Goal: Navigation & Orientation: Find specific page/section

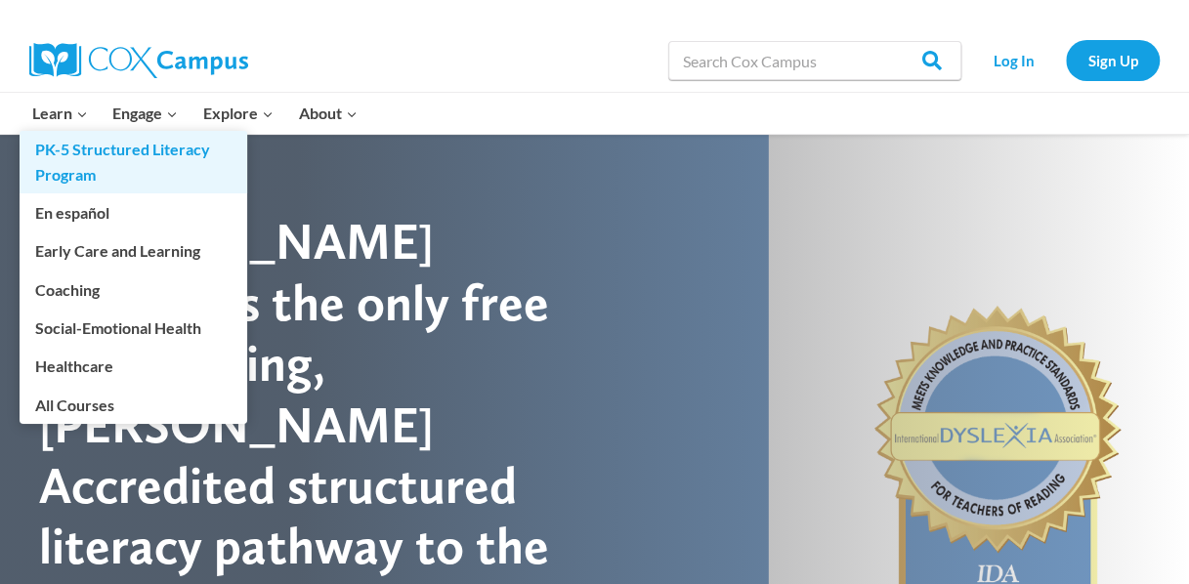
click at [86, 152] on link "PK-5 Structured Literacy Program" at bounding box center [134, 162] width 228 height 63
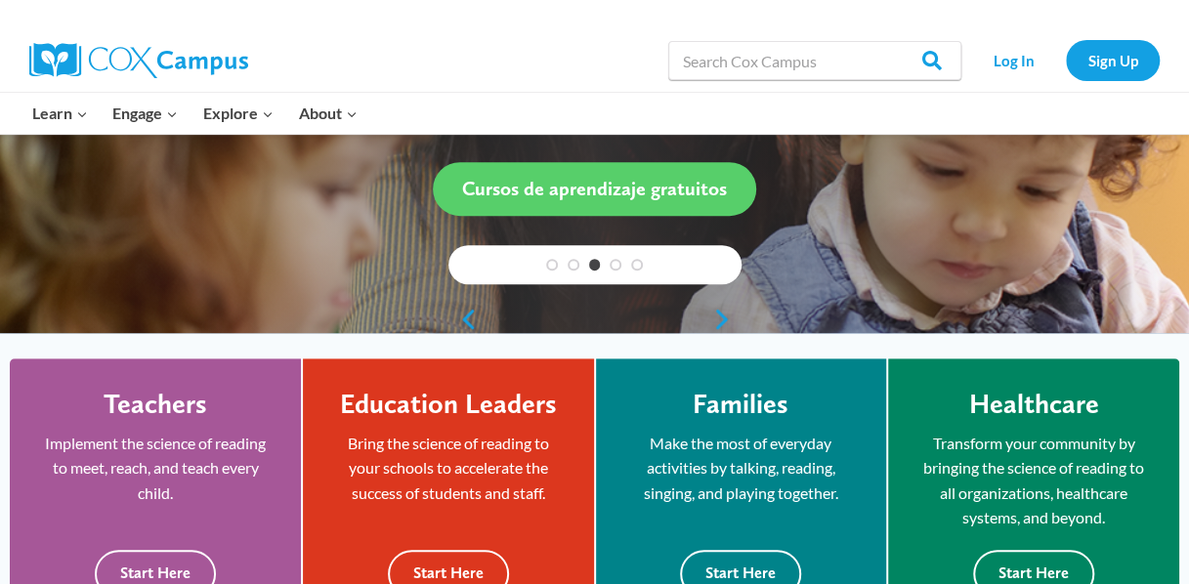
scroll to position [367, 0]
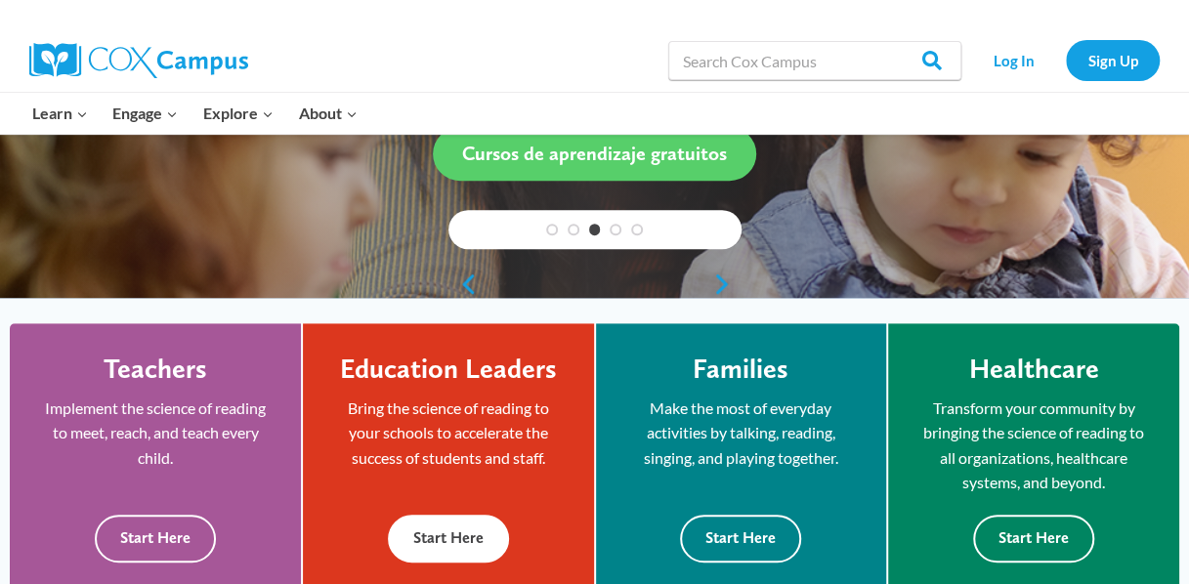
click at [438, 545] on button "Start Here" at bounding box center [448, 539] width 121 height 48
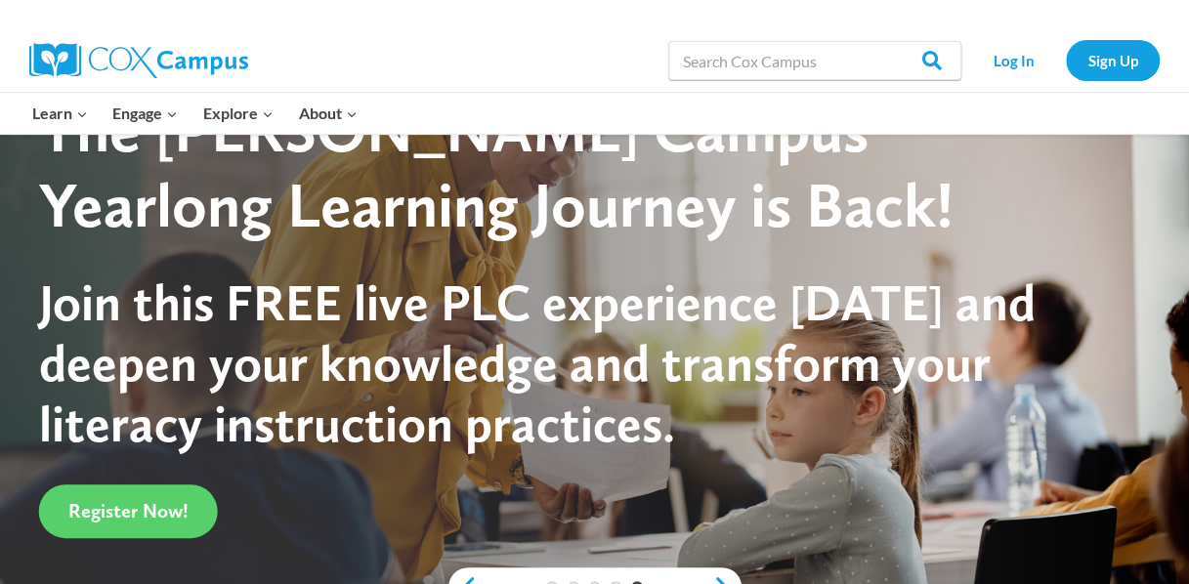
scroll to position [2, 0]
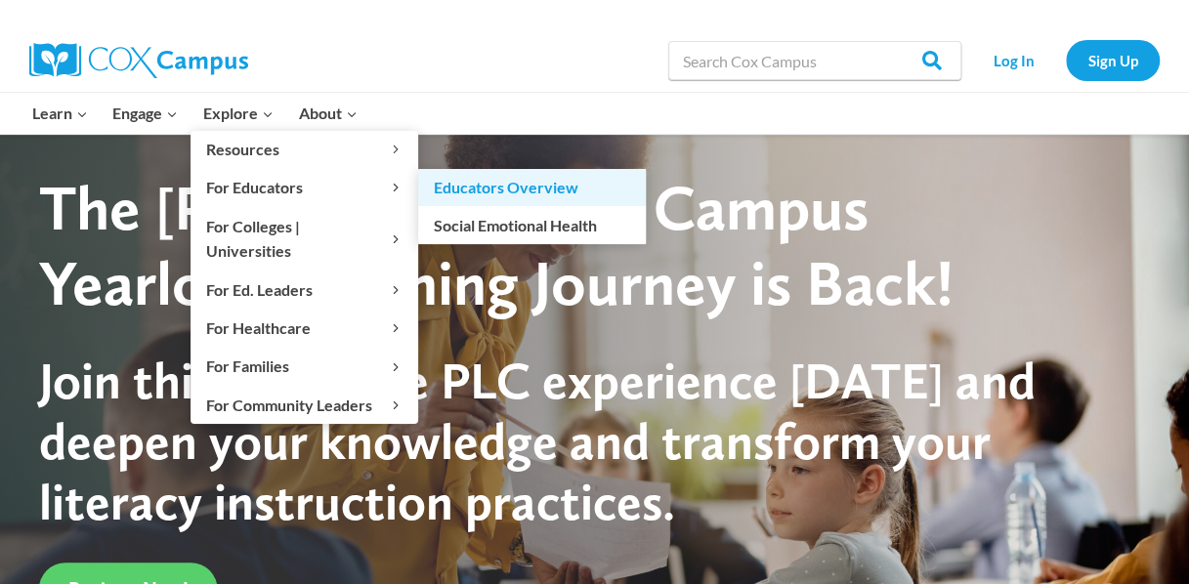
click at [446, 186] on link "Educators Overview" at bounding box center [532, 187] width 228 height 37
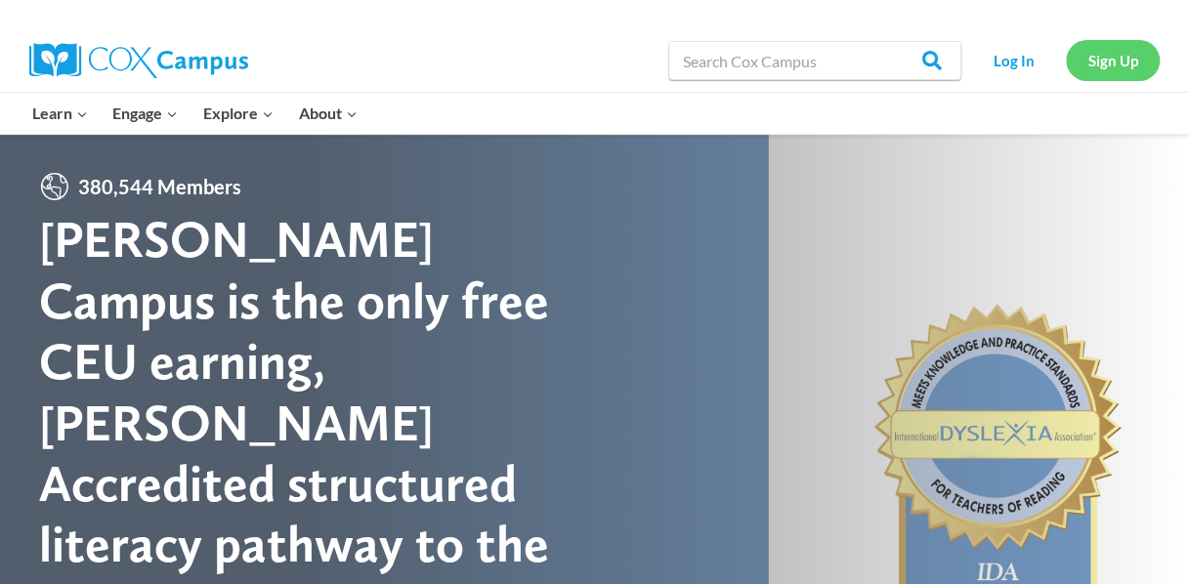
click at [1094, 53] on link "Sign Up" at bounding box center [1112, 60] width 94 height 40
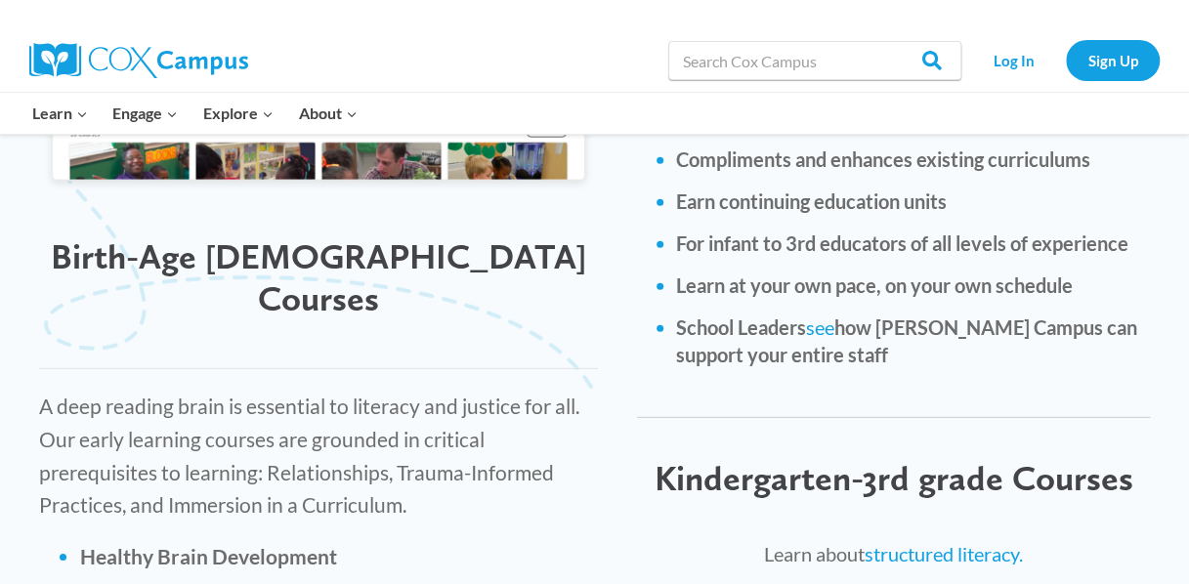
scroll to position [2607, 0]
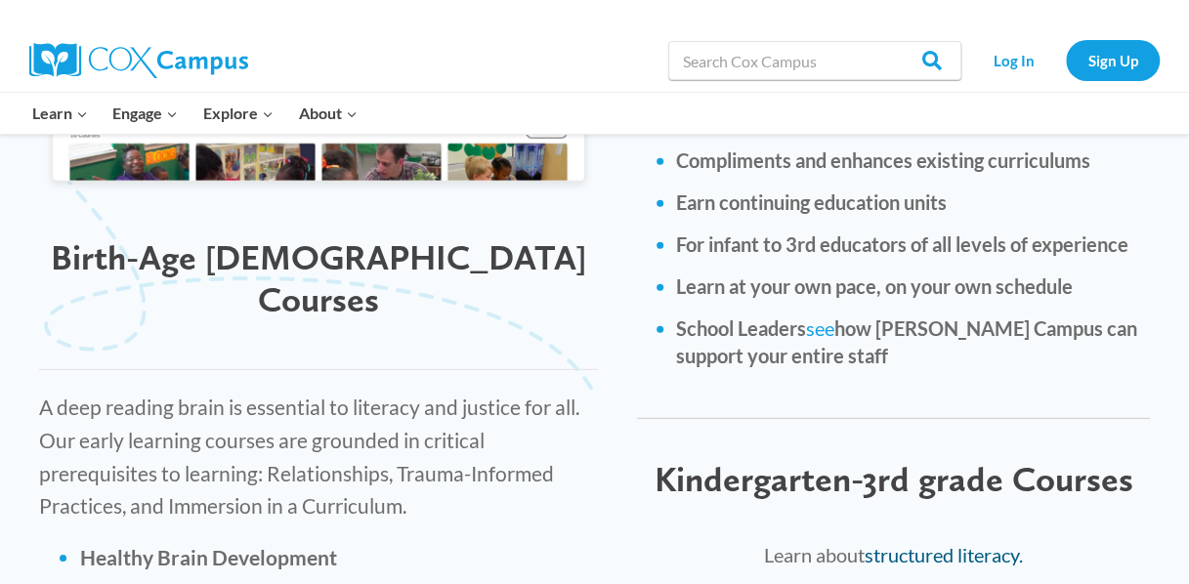
click at [941, 543] on link "structured literacy." at bounding box center [943, 554] width 158 height 23
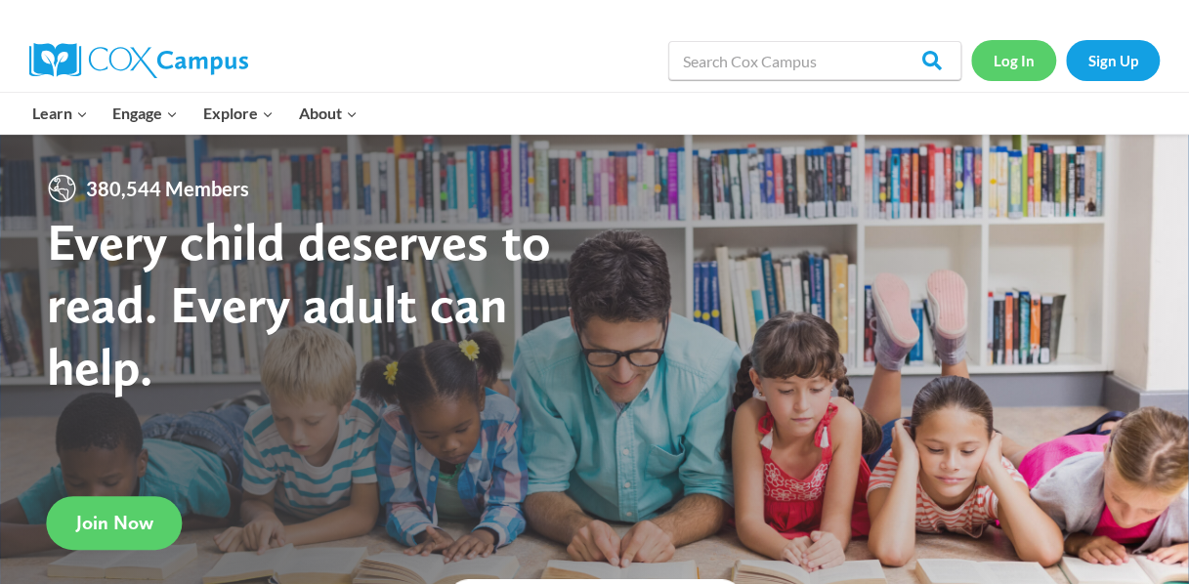
click at [1009, 78] on link "Log In" at bounding box center [1013, 60] width 85 height 40
